Goal: Transaction & Acquisition: Purchase product/service

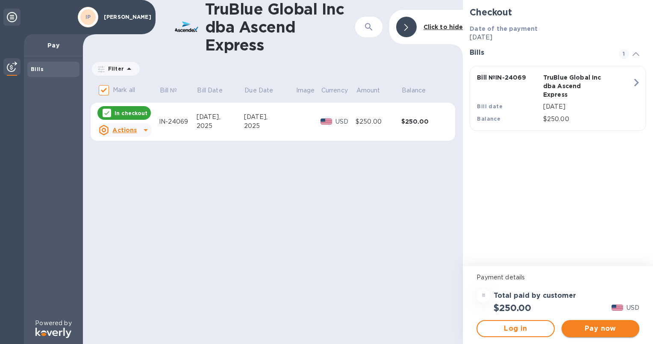
click at [582, 333] on button "Pay now" at bounding box center [601, 328] width 78 height 17
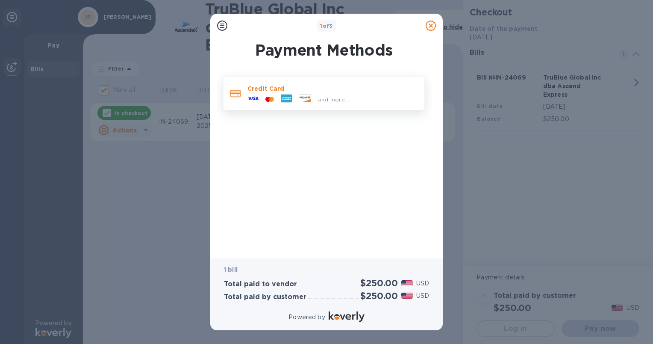
click at [303, 89] on p "Credit Card" at bounding box center [332, 88] width 170 height 9
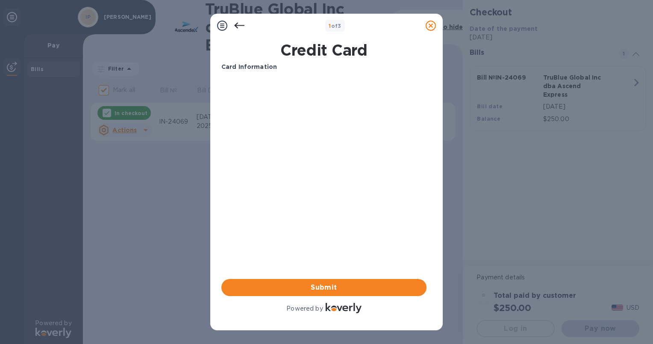
click at [129, 98] on div "1 of 3 Credit Card Card Information Your browser does not support iframes Submi…" at bounding box center [326, 172] width 653 height 344
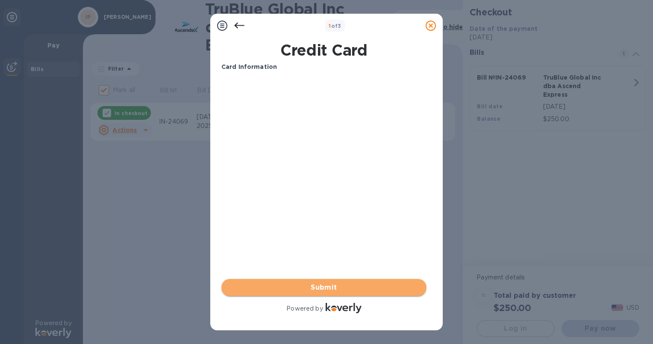
click at [263, 282] on span "Submit" at bounding box center [323, 287] width 191 height 10
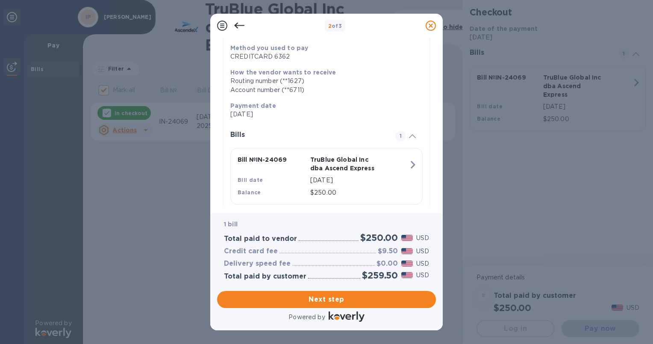
scroll to position [131, 0]
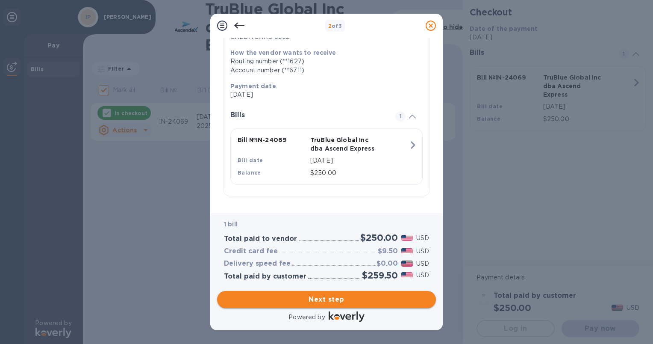
click at [306, 298] on span "Next step" at bounding box center [326, 299] width 205 height 10
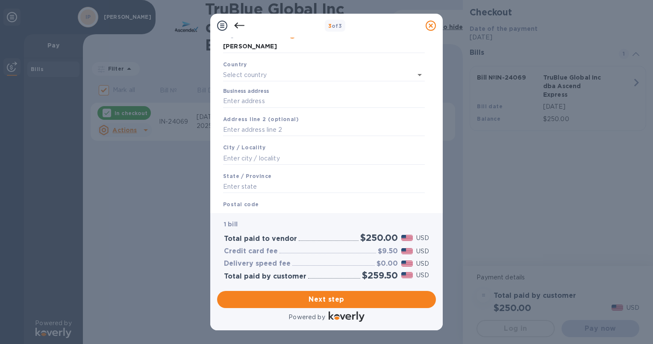
scroll to position [47, 0]
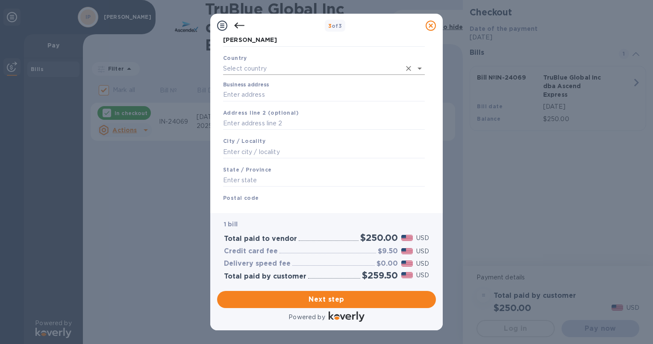
click at [354, 68] on input "text" at bounding box center [312, 68] width 178 height 12
click at [331, 88] on p "[US_STATE]" at bounding box center [324, 86] width 188 height 9
type input "[US_STATE]"
click at [250, 93] on input "Business address" at bounding box center [324, 93] width 202 height 13
click at [235, 121] on input "text" at bounding box center [324, 121] width 202 height 13
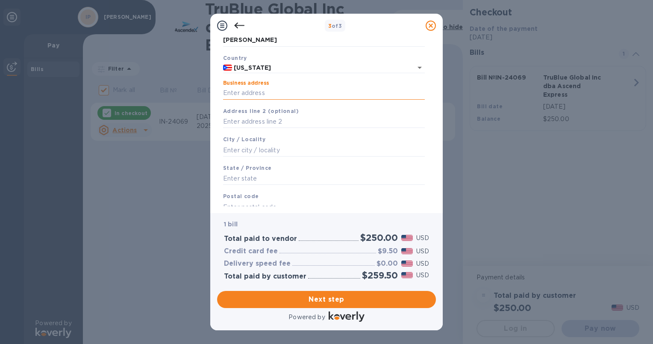
click at [239, 96] on input "Business address" at bounding box center [324, 93] width 202 height 13
type input "hc box 7899"
type input "Canovanas"
type input "[US_STATE]"
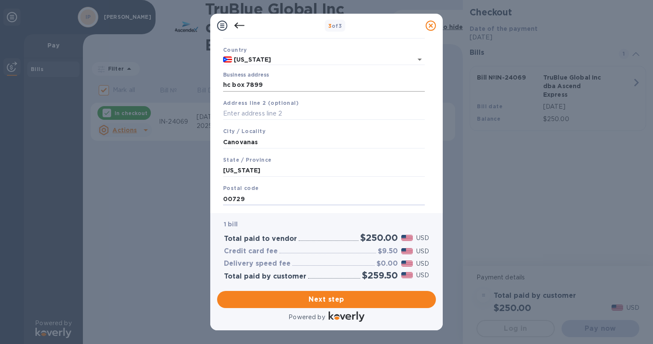
type input "00729"
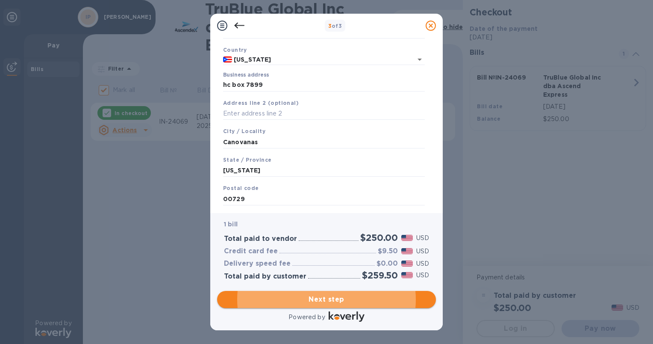
click at [321, 299] on span "Next step" at bounding box center [326, 299] width 205 height 10
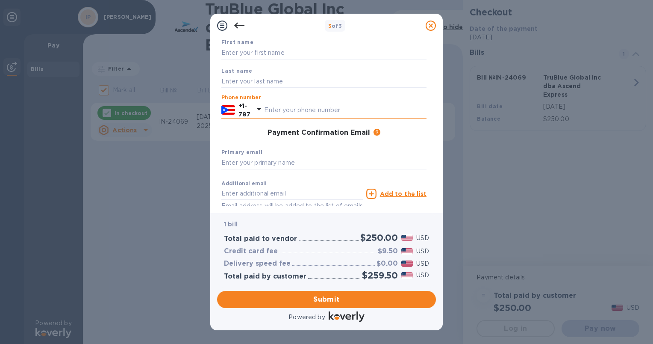
click at [289, 108] on input "text" at bounding box center [345, 109] width 162 height 13
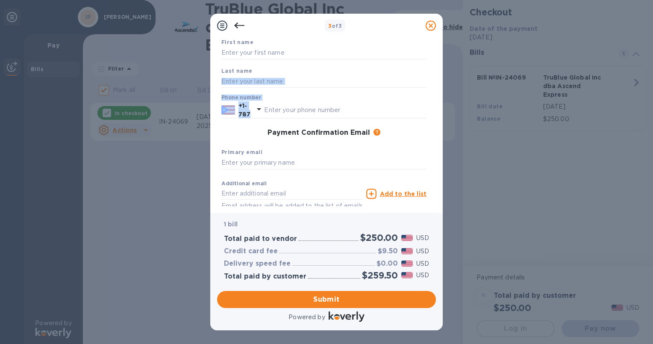
drag, startPoint x: 432, startPoint y: 116, endPoint x: 435, endPoint y: 68, distance: 47.9
click at [435, 68] on div "Payment Contact Information First name Last name Phone number +1-787 Payment Co…" at bounding box center [326, 122] width 219 height 168
drag, startPoint x: 435, startPoint y: 68, endPoint x: 436, endPoint y: 64, distance: 4.9
click at [436, 64] on div "Payment Contact Information First name Last name Phone number +1-787 Payment Co…" at bounding box center [326, 125] width 233 height 175
click at [333, 97] on div "Phone number +1-787" at bounding box center [323, 106] width 205 height 24
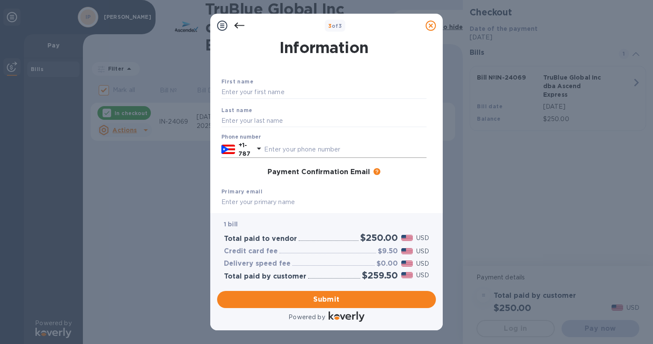
scroll to position [0, 0]
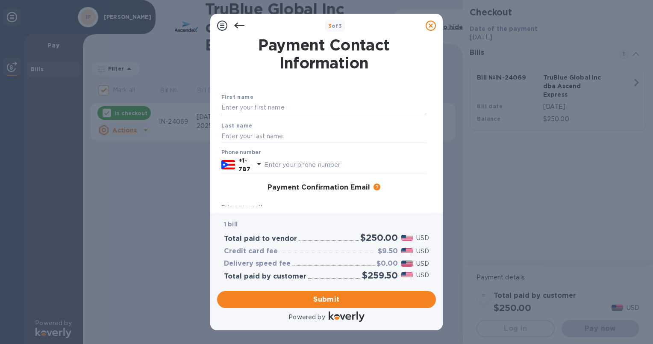
click at [237, 109] on input "text" at bounding box center [323, 107] width 205 height 13
type input "[PERSON_NAME]"
type input "5135907"
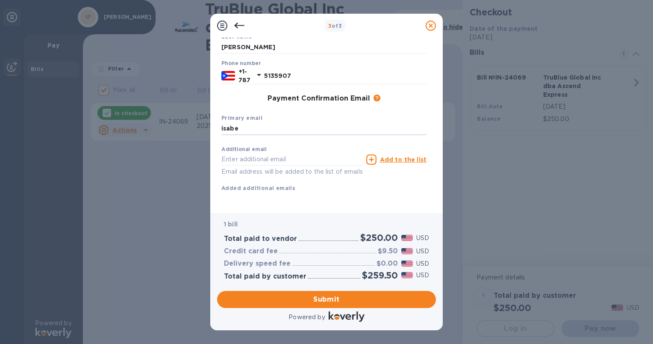
type input "[EMAIL_ADDRESS][DOMAIN_NAME]"
type input "[DOMAIN_NAME][EMAIL_ADDRESS][DOMAIN_NAME]"
click at [292, 303] on span "Submit" at bounding box center [326, 299] width 205 height 10
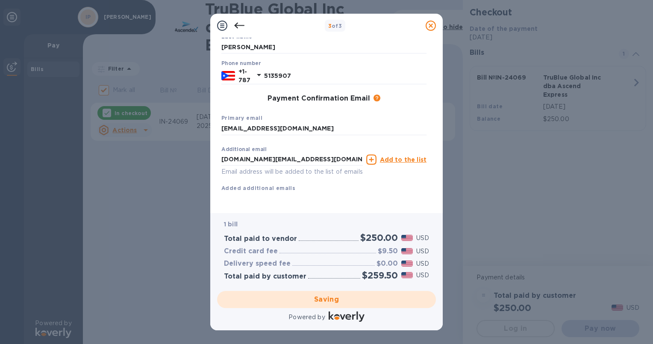
checkbox input "false"
